Goal: Task Accomplishment & Management: Use online tool/utility

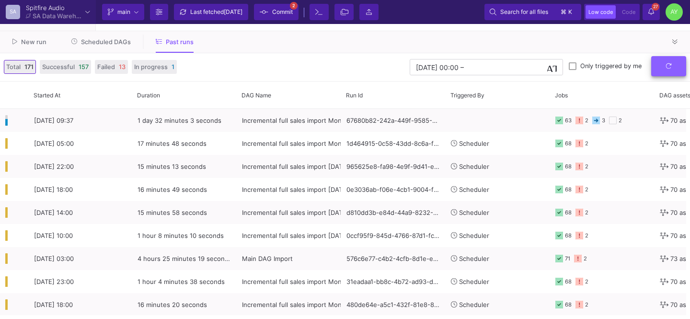
click at [663, 70] on button "submit" at bounding box center [668, 66] width 35 height 21
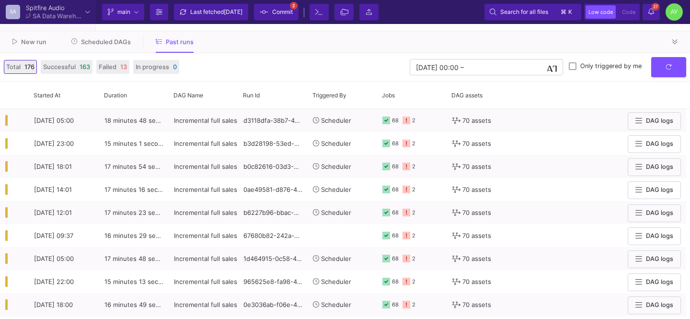
click at [108, 48] on button "Scheduled DAGs" at bounding box center [101, 42] width 83 height 15
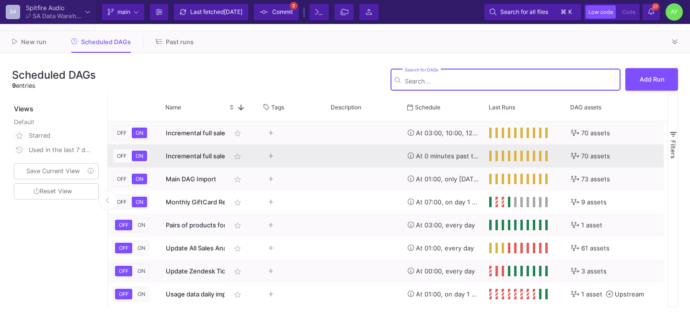
scroll to position [0, 189]
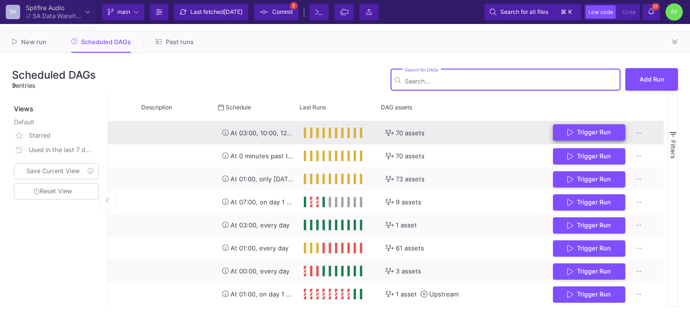
click at [588, 139] on button "Trigger Run" at bounding box center [589, 132] width 72 height 17
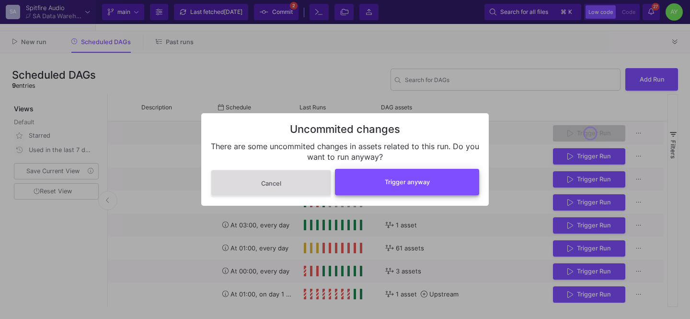
click at [387, 184] on span "Trigger anyway" at bounding box center [407, 181] width 45 height 7
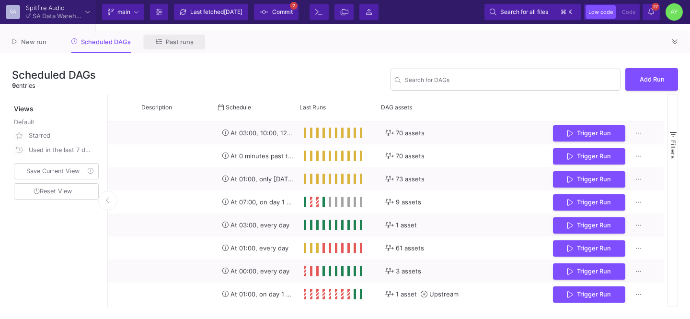
click at [172, 48] on button "Past runs" at bounding box center [174, 42] width 61 height 15
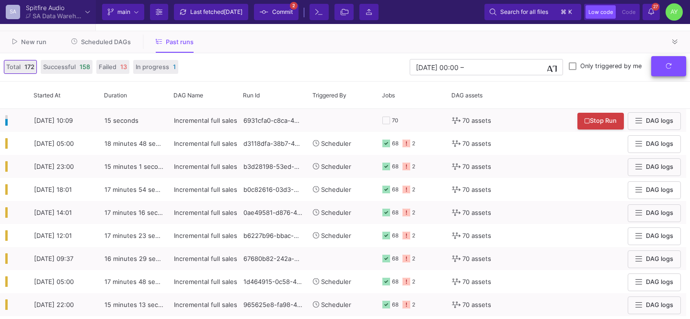
click at [669, 64] on icon "submit" at bounding box center [669, 66] width 6 height 6
click at [673, 69] on button "submit" at bounding box center [668, 66] width 35 height 21
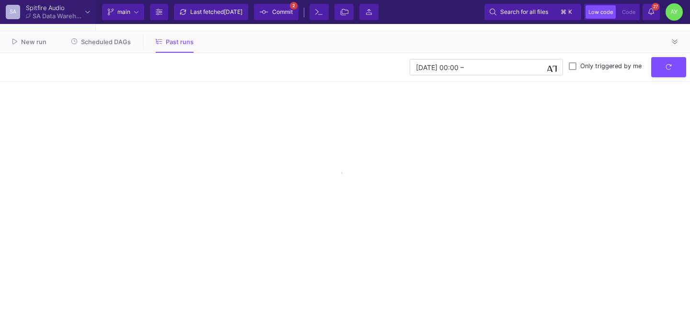
click at [656, 17] on button "27 27 Notifications" at bounding box center [651, 12] width 17 height 16
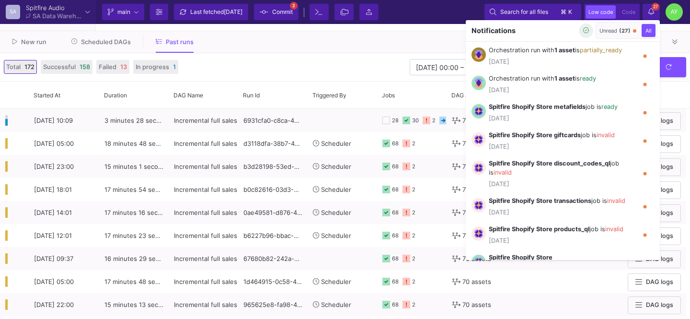
click at [585, 36] on button "button" at bounding box center [586, 30] width 14 height 14
click at [459, 25] on div "Notifications Unread (0) All Drag here to set row groups Drag here to set colum…" at bounding box center [552, 140] width 216 height 240
click at [655, 17] on div at bounding box center [345, 159] width 690 height 319
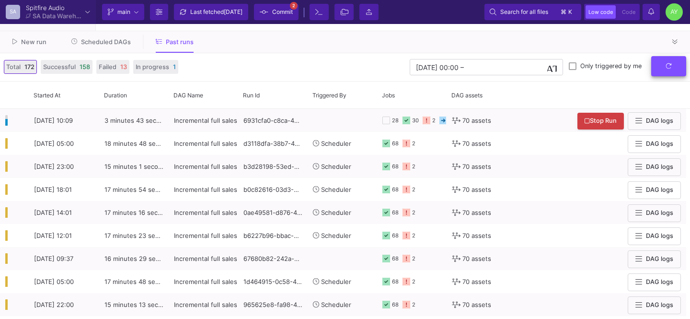
click at [673, 71] on button "submit" at bounding box center [668, 66] width 35 height 21
click at [662, 69] on button "submit" at bounding box center [668, 66] width 35 height 21
click at [669, 69] on icon "submit" at bounding box center [668, 65] width 5 height 5
click at [664, 69] on button "submit" at bounding box center [668, 66] width 35 height 21
click at [672, 72] on button "submit" at bounding box center [668, 66] width 35 height 21
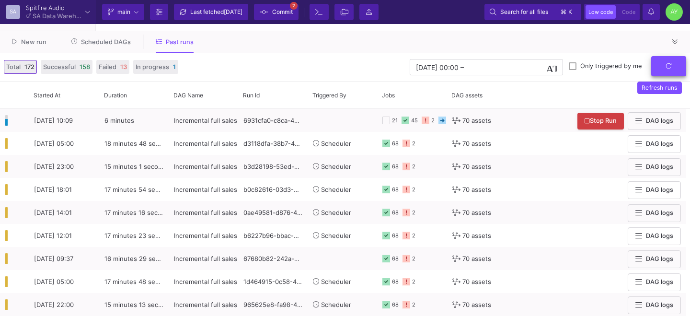
click at [672, 72] on button "submit" at bounding box center [668, 66] width 35 height 21
click at [667, 73] on button "submit" at bounding box center [668, 66] width 35 height 21
click at [668, 69] on icon "submit" at bounding box center [669, 66] width 6 height 6
click at [677, 73] on button "submit" at bounding box center [668, 66] width 35 height 21
click at [673, 68] on button "submit" at bounding box center [668, 66] width 35 height 21
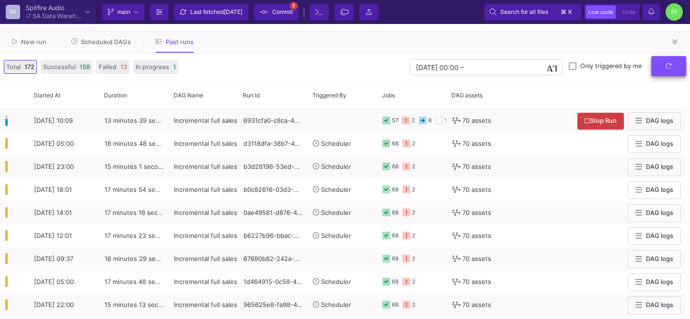
click at [661, 65] on button "submit" at bounding box center [668, 66] width 35 height 21
click at [681, 71] on button "submit" at bounding box center [668, 66] width 35 height 21
click at [667, 75] on button "submit" at bounding box center [668, 66] width 35 height 21
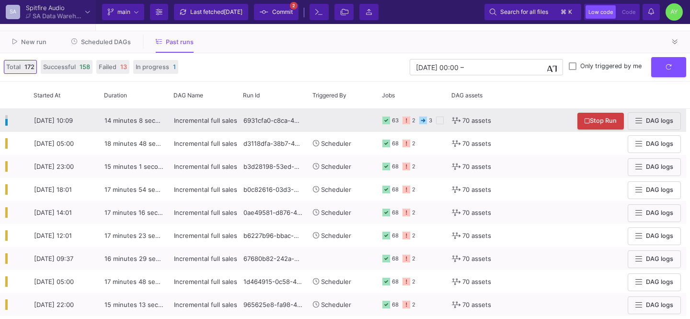
click at [329, 123] on y42-orchestration-triggered-by at bounding box center [342, 120] width 59 height 22
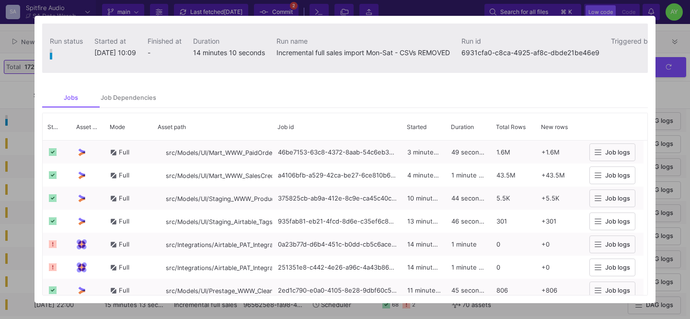
click at [26, 98] on div at bounding box center [345, 159] width 690 height 319
